Goal: Task Accomplishment & Management: Use online tool/utility

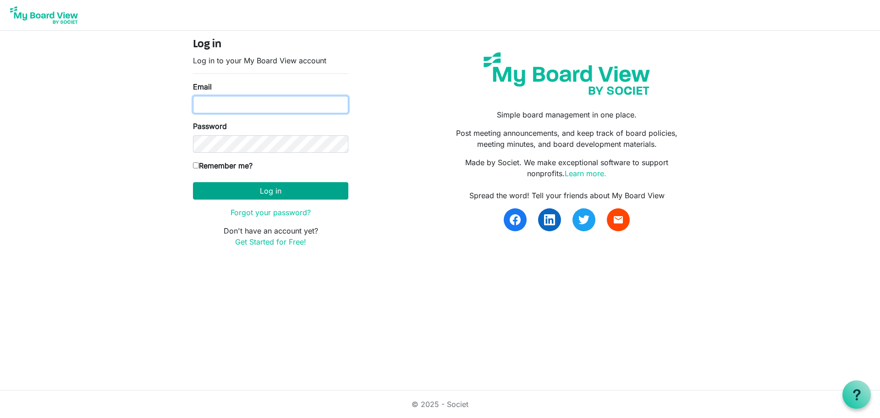
type input "knorwood@hpl.ca"
click at [270, 191] on button "Log in" at bounding box center [270, 190] width 155 height 17
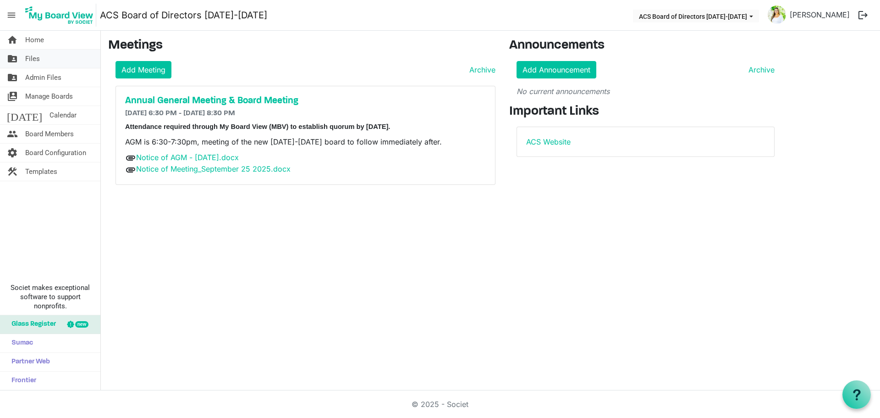
click at [58, 61] on link "folder_shared Files" at bounding box center [50, 58] width 100 height 18
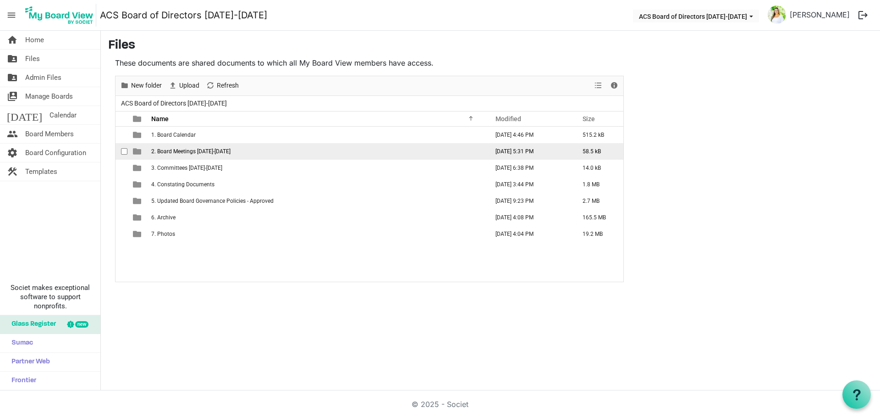
click at [245, 152] on td "2. Board Meetings [DATE]-[DATE]" at bounding box center [316, 151] width 337 height 16
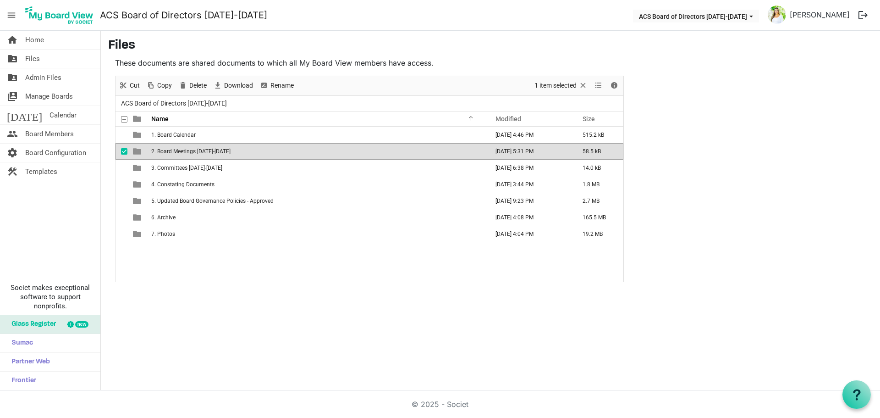
click at [245, 152] on td "2. Board Meetings [DATE]-[DATE]" at bounding box center [316, 151] width 337 height 16
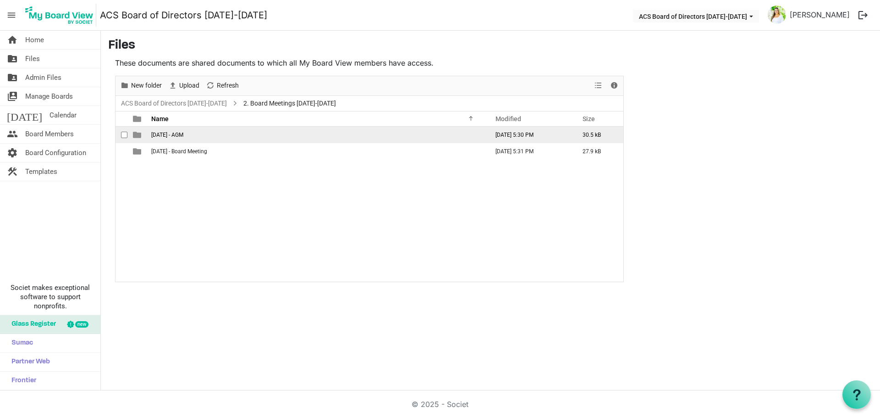
click at [231, 135] on td "[DATE] - AGM" at bounding box center [316, 134] width 337 height 16
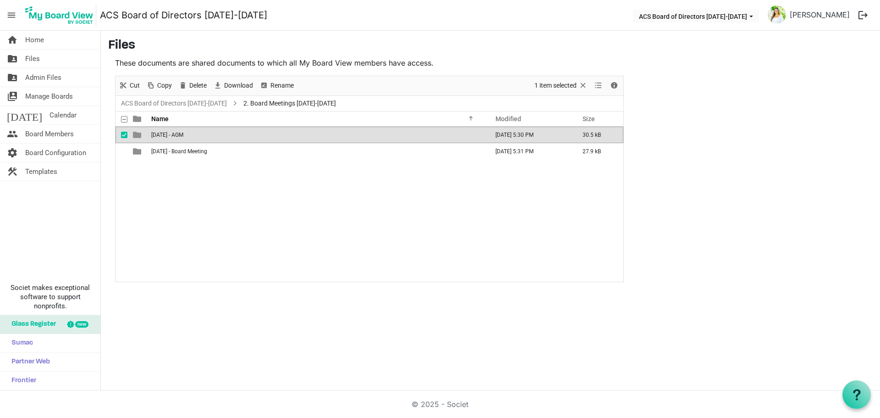
click at [231, 135] on td "[DATE] - AGM" at bounding box center [316, 134] width 337 height 16
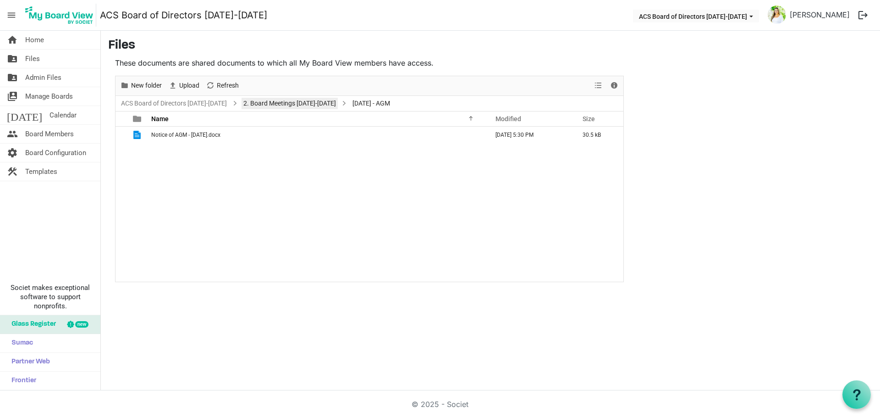
click at [296, 100] on link "2. Board Meetings [DATE]-[DATE]" at bounding box center [290, 103] width 96 height 11
